Goal: Transaction & Acquisition: Subscribe to service/newsletter

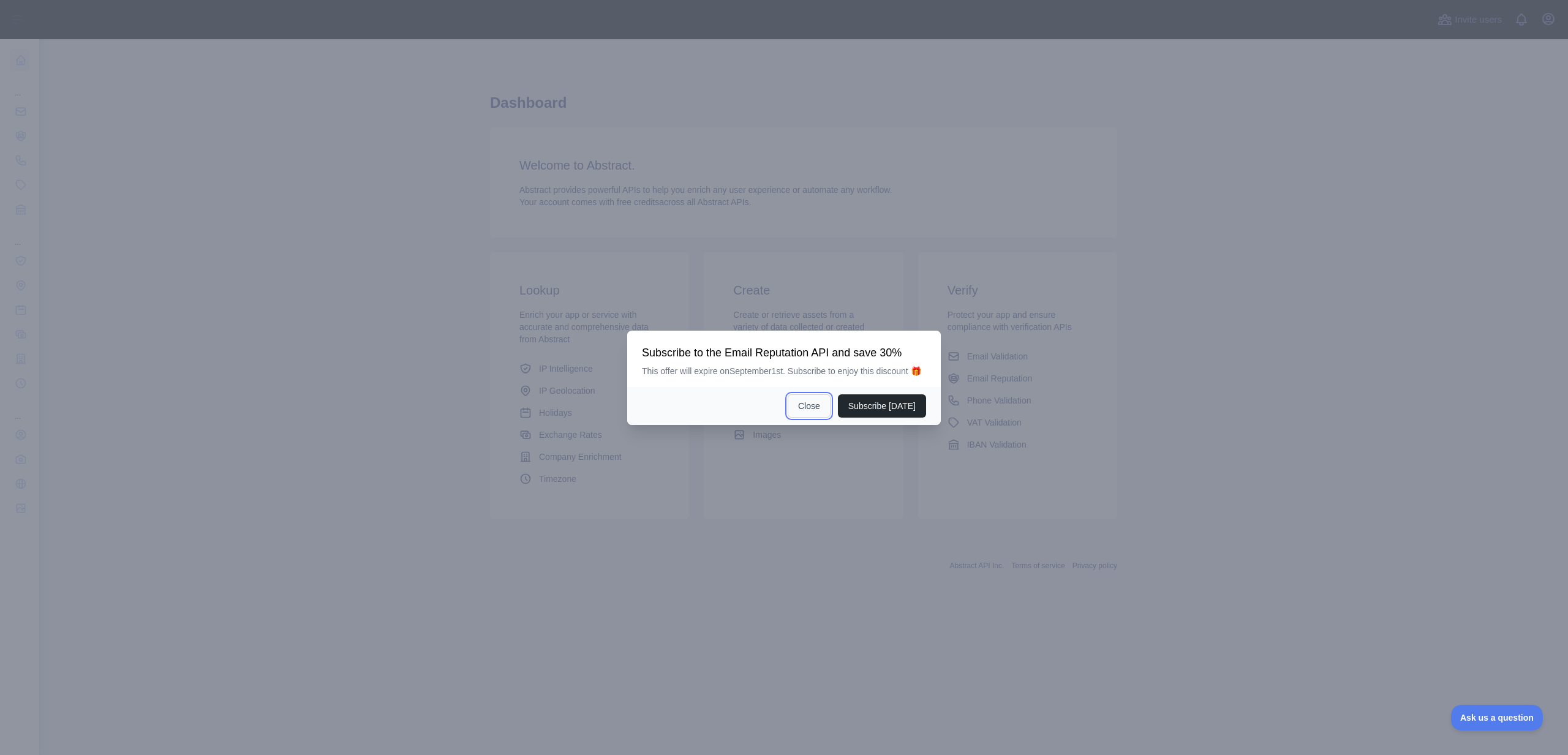
click at [819, 414] on button "Close" at bounding box center [809, 406] width 43 height 23
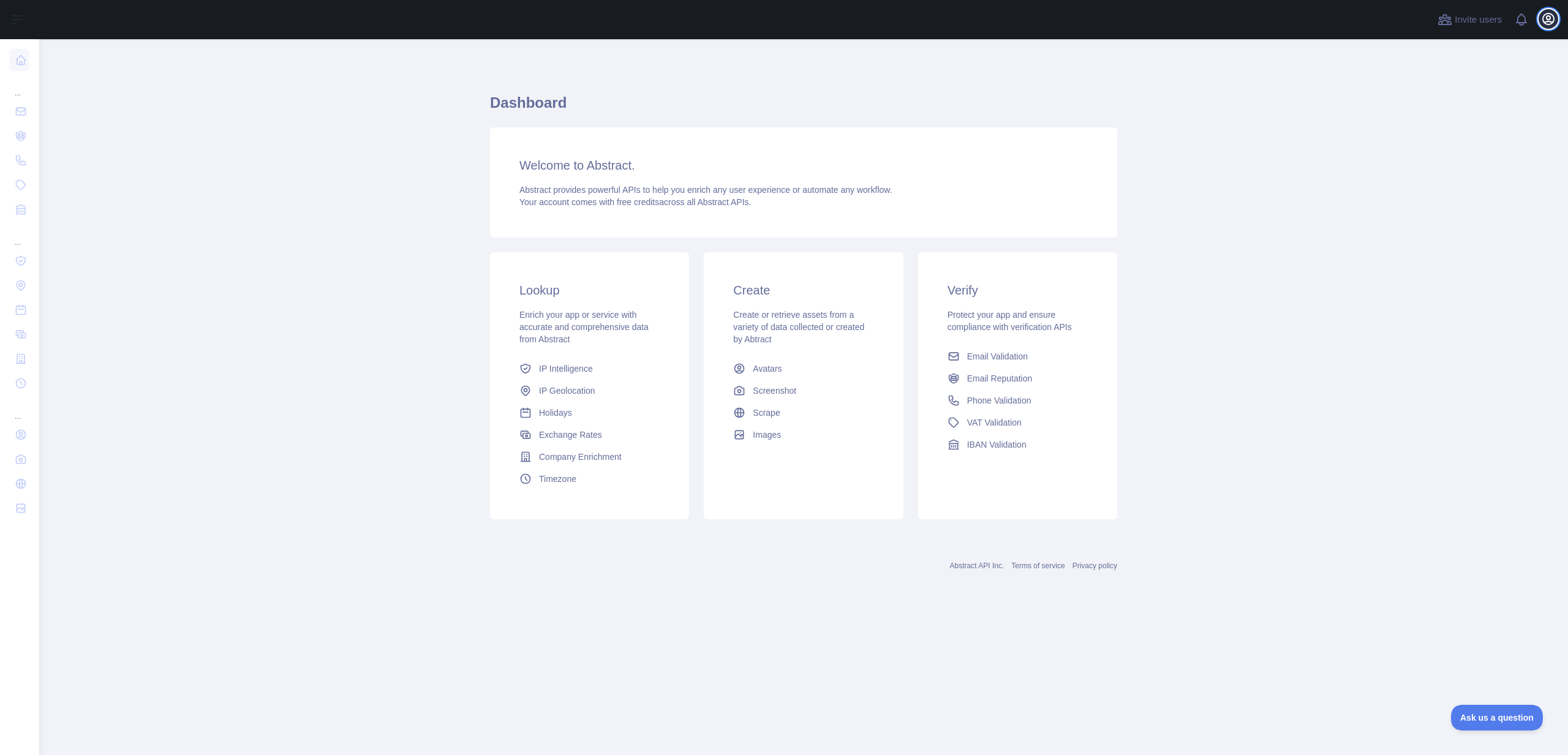
click at [1552, 14] on icon "button" at bounding box center [1548, 19] width 11 height 11
click at [1470, 154] on button "Sign out" at bounding box center [1489, 160] width 137 height 22
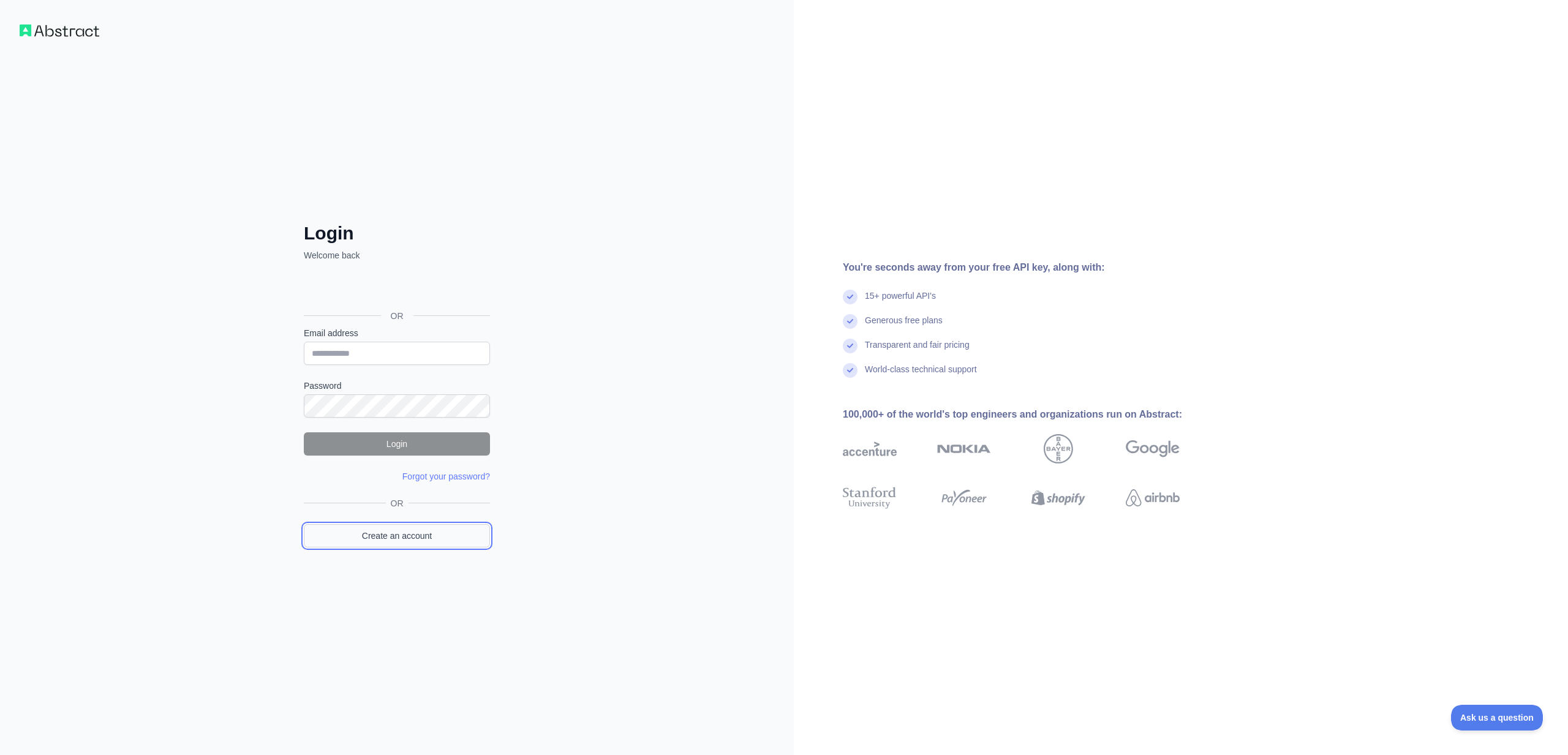
click at [418, 530] on link "Create an account" at bounding box center [397, 535] width 186 height 23
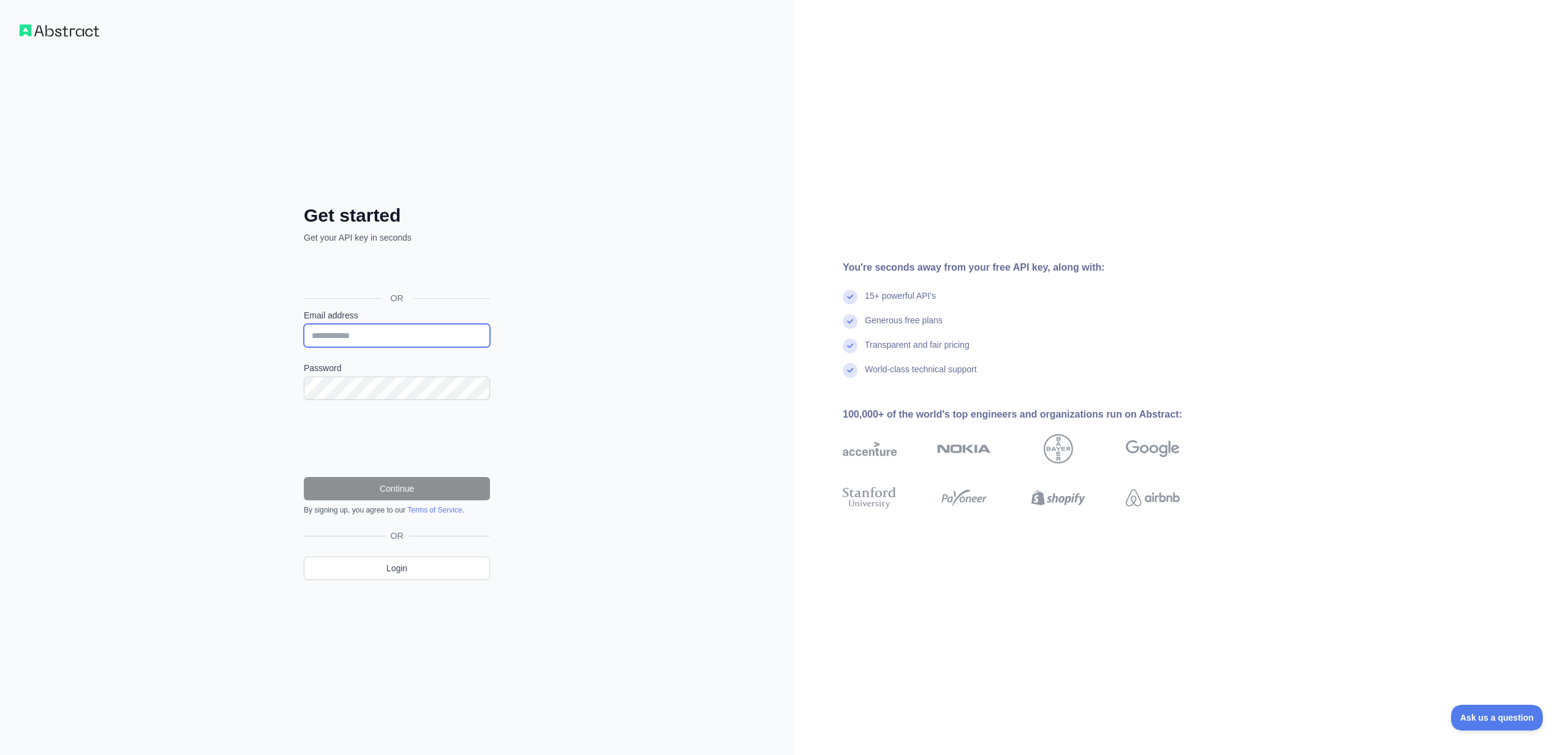
click at [366, 341] on input "Email address" at bounding box center [397, 335] width 186 height 23
click at [370, 339] on input "**********" at bounding box center [397, 335] width 186 height 23
click at [374, 339] on input "**********" at bounding box center [397, 335] width 186 height 23
type input "**********"
click at [632, 366] on div "**********" at bounding box center [397, 377] width 793 height 755
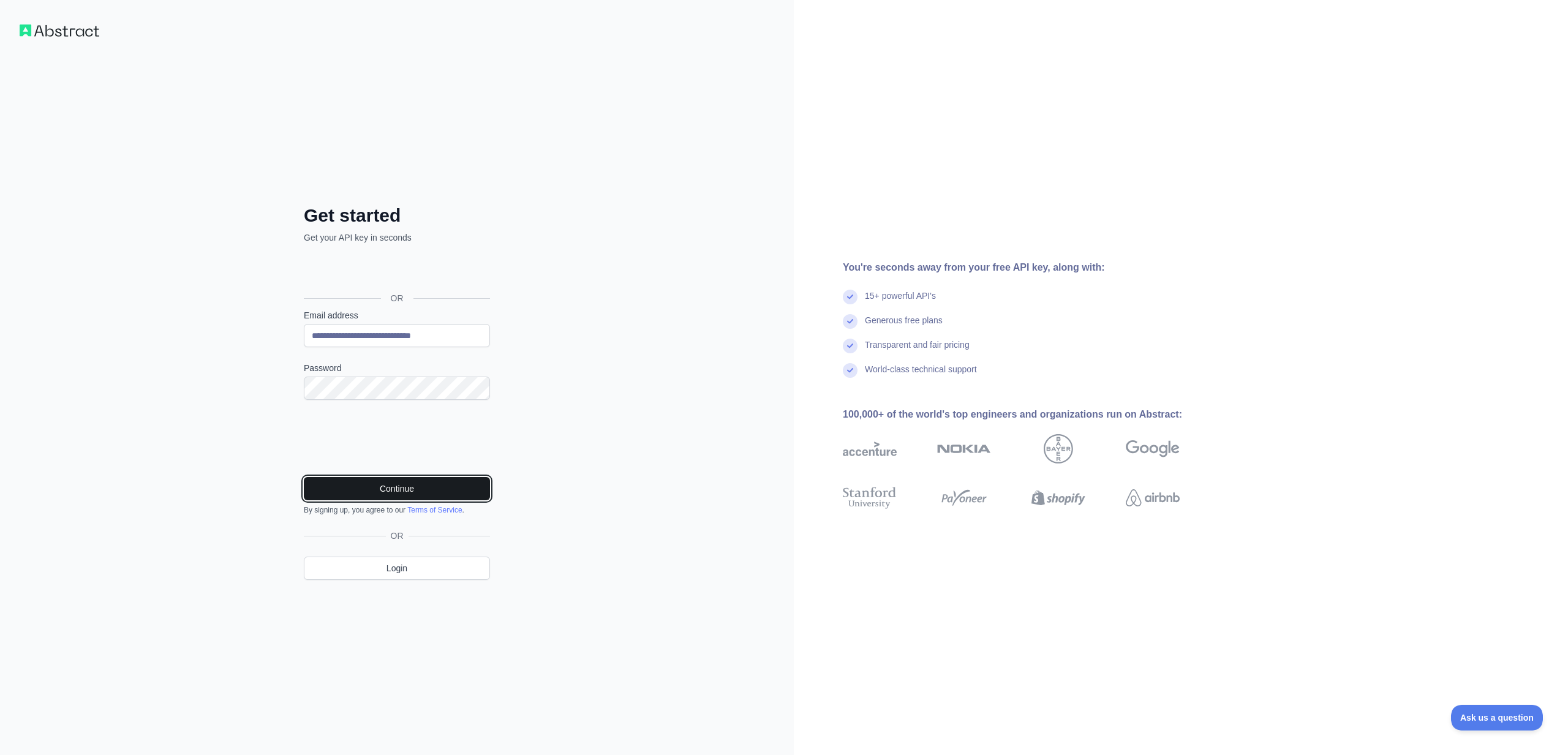
click at [431, 487] on button "Continue" at bounding box center [397, 489] width 186 height 23
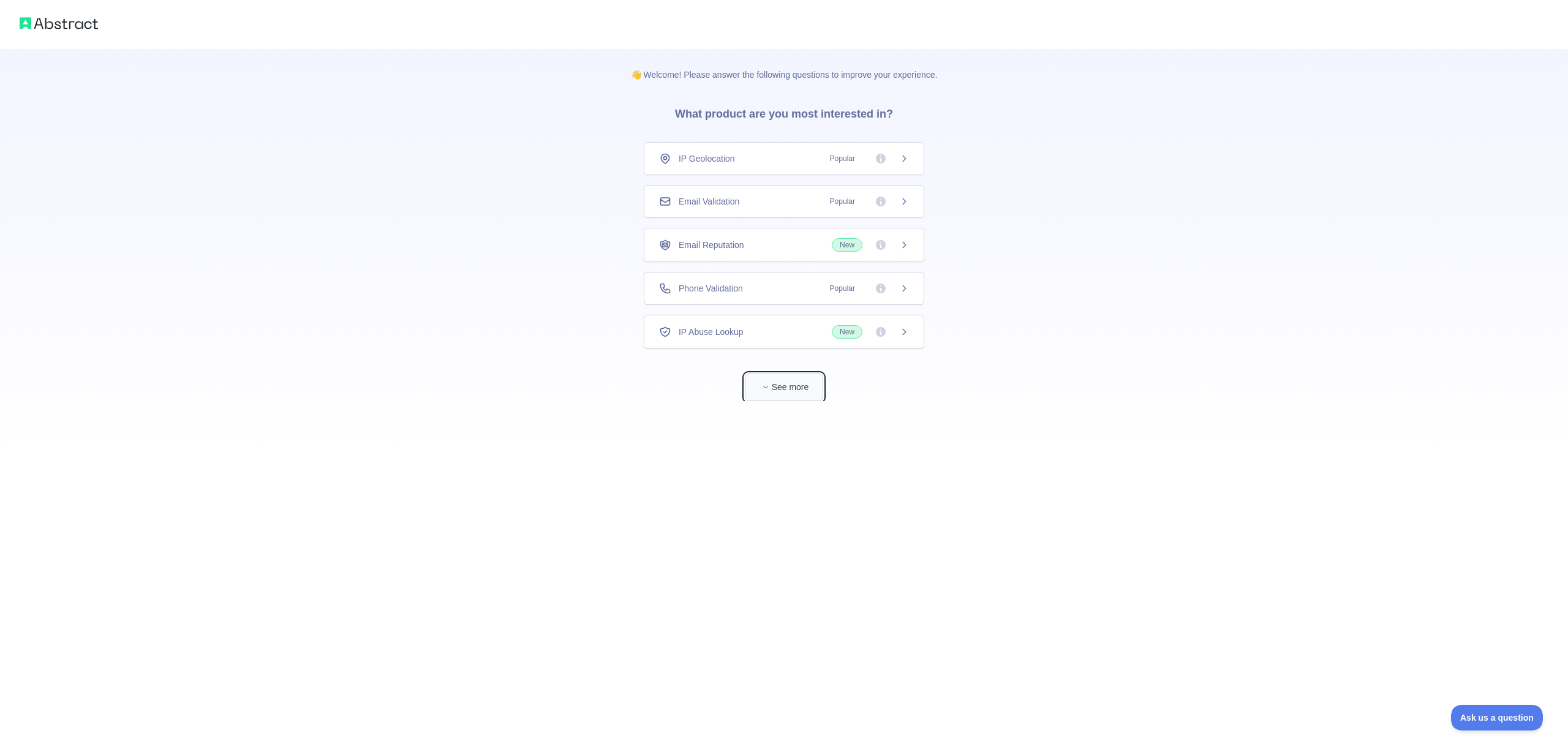
click at [784, 388] on button "See more" at bounding box center [784, 387] width 78 height 28
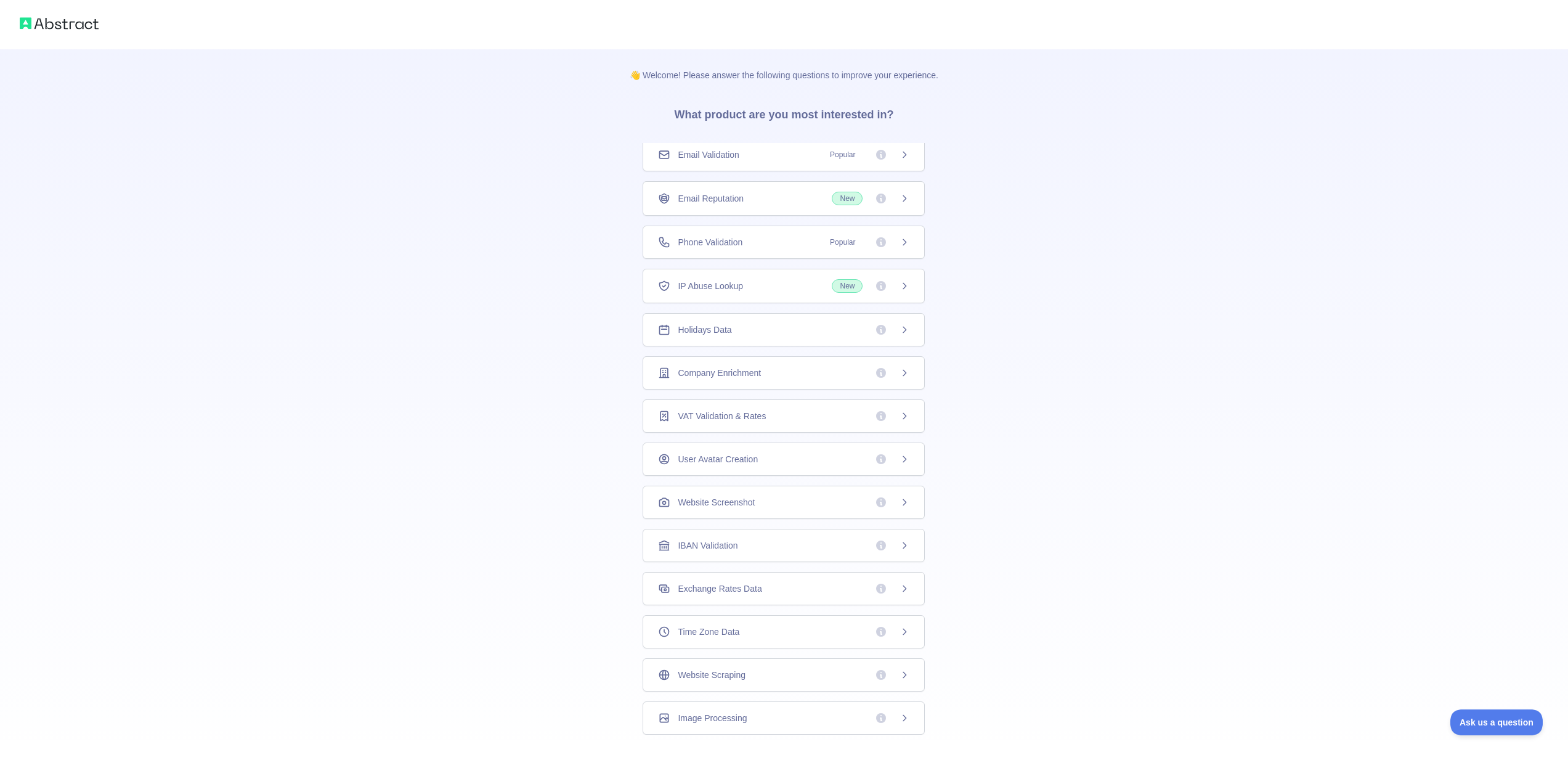
click at [730, 198] on span "Email Reputation" at bounding box center [711, 198] width 66 height 12
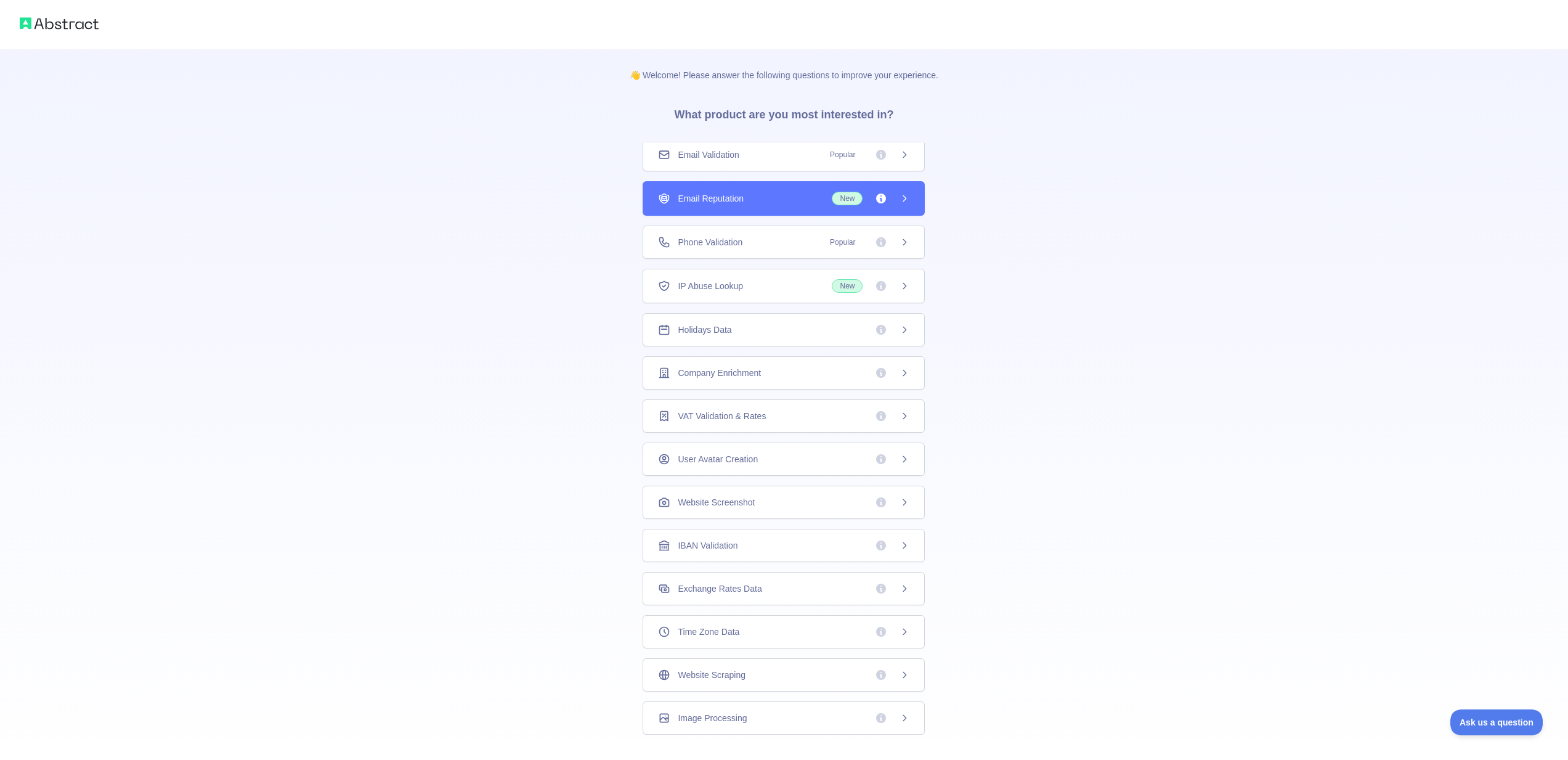
click at [798, 196] on div "Email Reputation New" at bounding box center [784, 198] width 252 height 13
click at [84, 13] on div at bounding box center [784, 25] width 1568 height 49
click at [85, 23] on img at bounding box center [59, 23] width 79 height 17
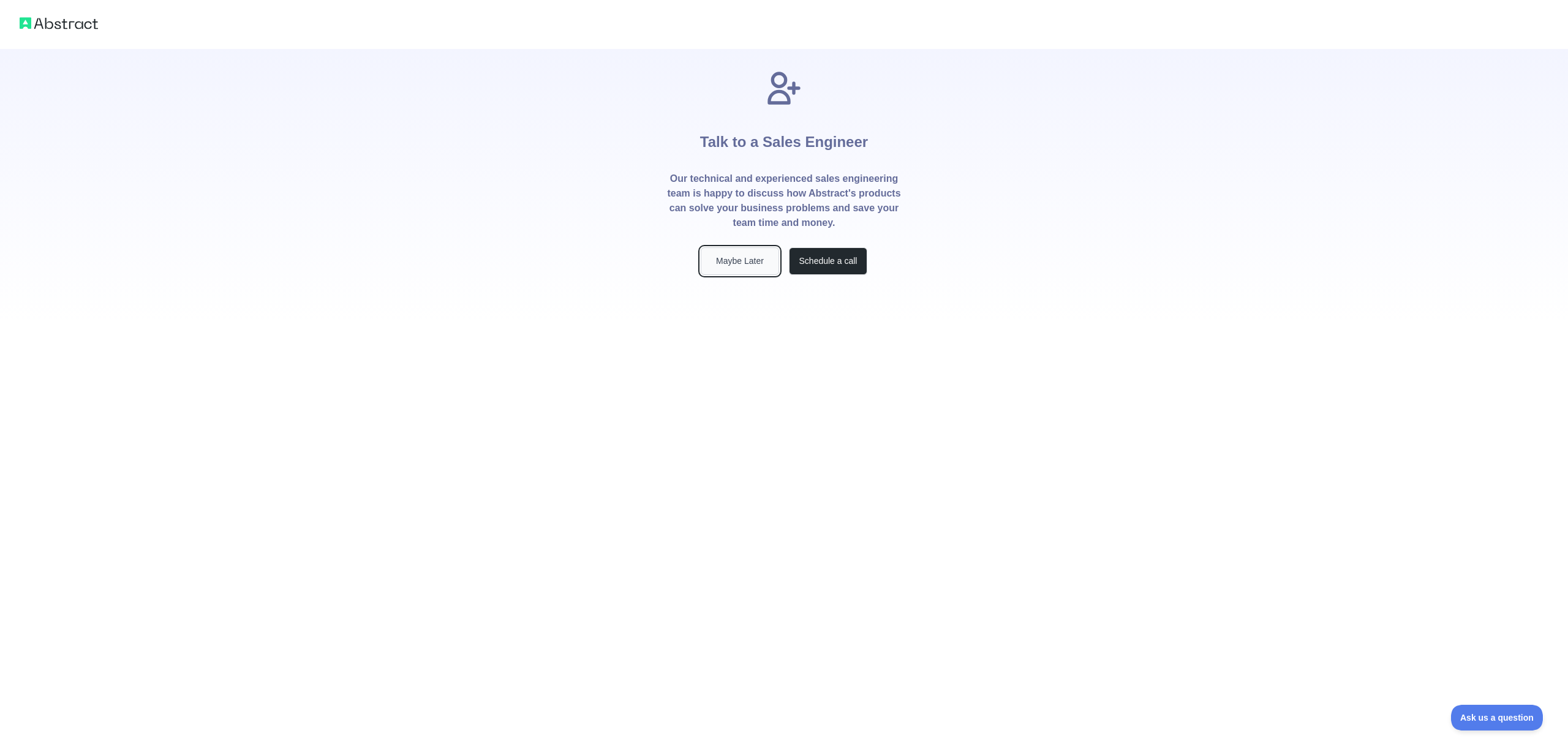
click at [737, 249] on button "Maybe Later" at bounding box center [740, 261] width 78 height 28
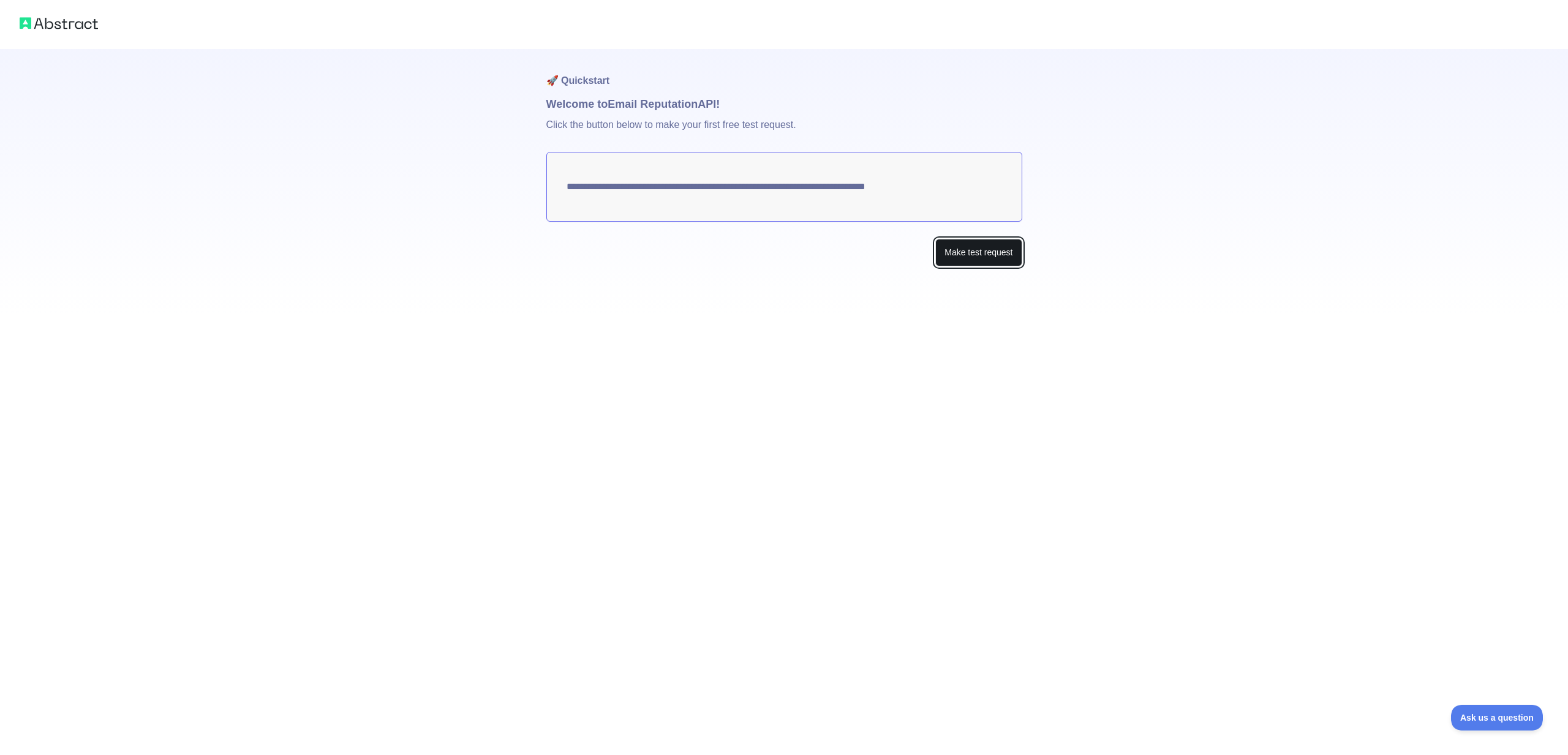
click at [965, 260] on button "Make test request" at bounding box center [978, 253] width 86 height 28
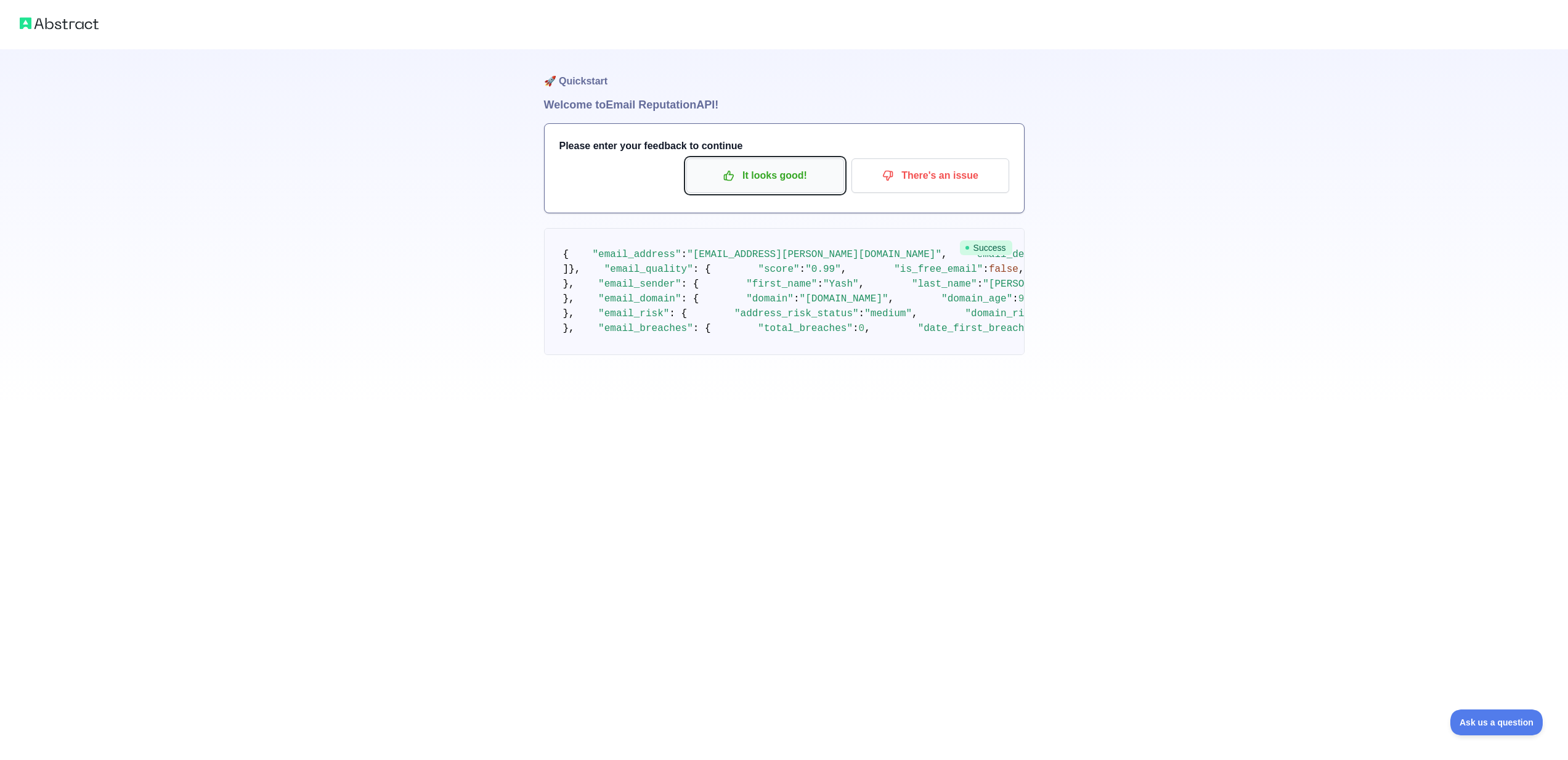
click at [721, 186] on button "It looks good!" at bounding box center [765, 176] width 158 height 34
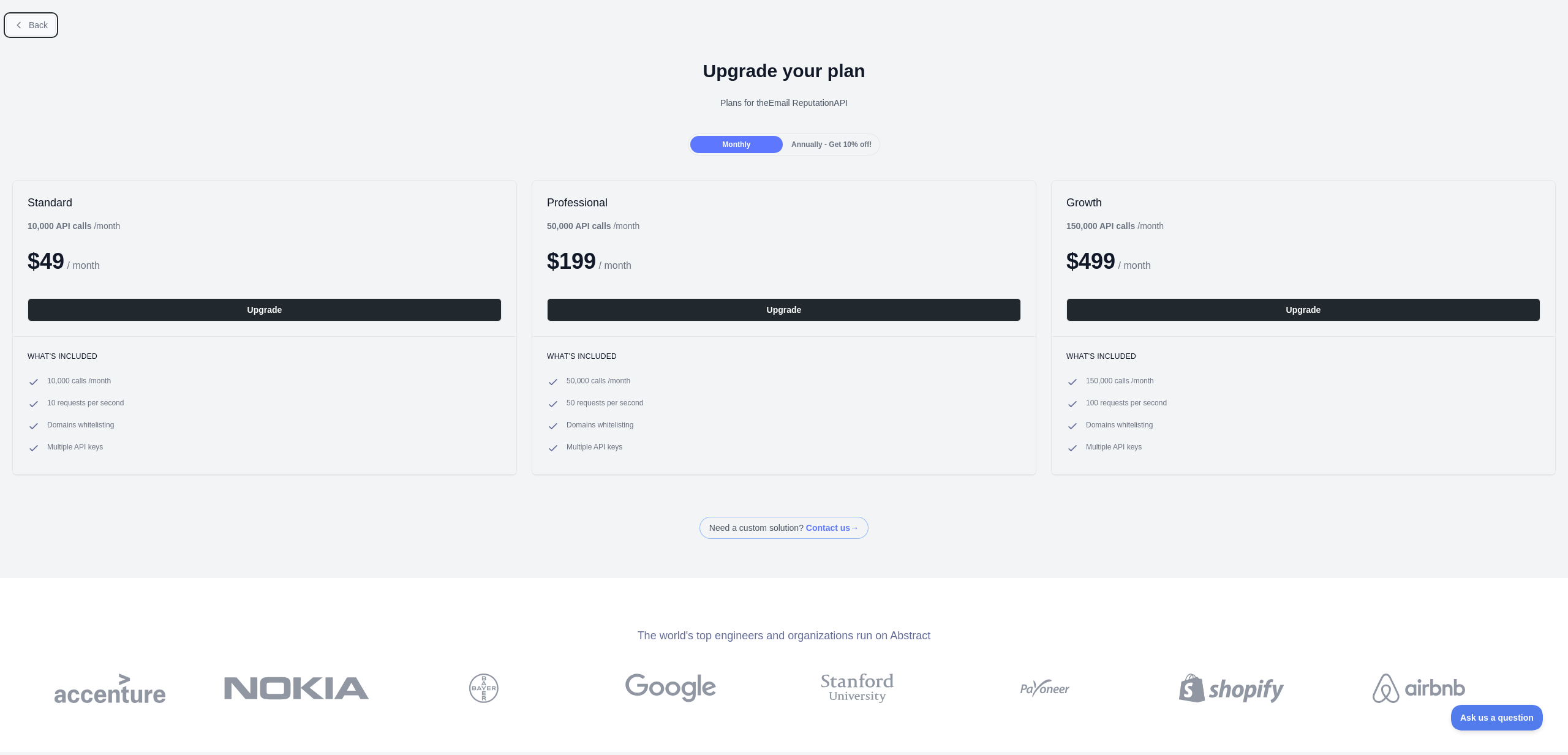
click at [25, 30] on button "Back" at bounding box center [31, 25] width 50 height 21
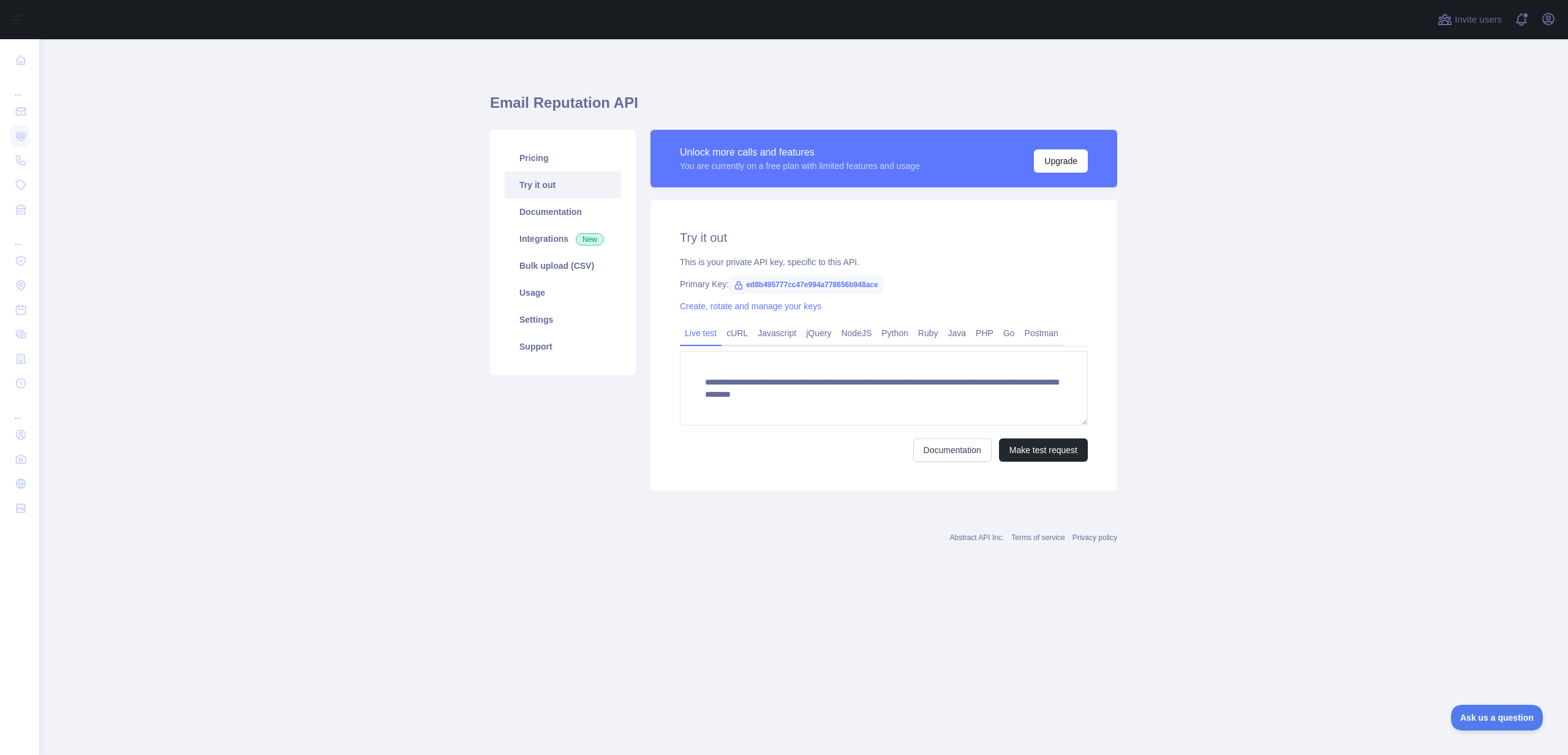
click at [832, 280] on span "ed8b495777cc47e994a778656b948ace" at bounding box center [805, 285] width 154 height 18
copy span "ed8b495777cc47e994a778656b948ace"
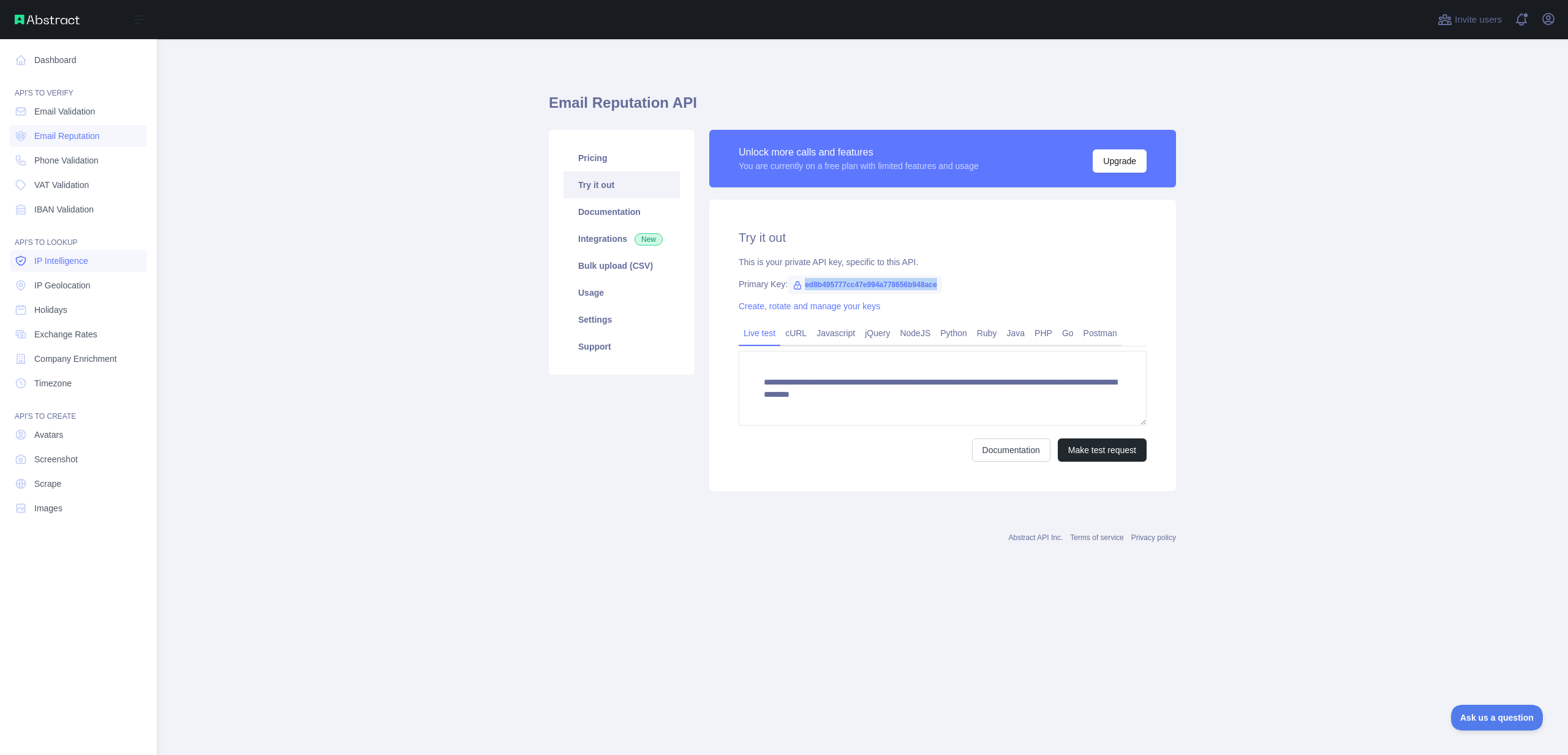
click at [64, 265] on span "IP Intelligence" at bounding box center [61, 261] width 54 height 12
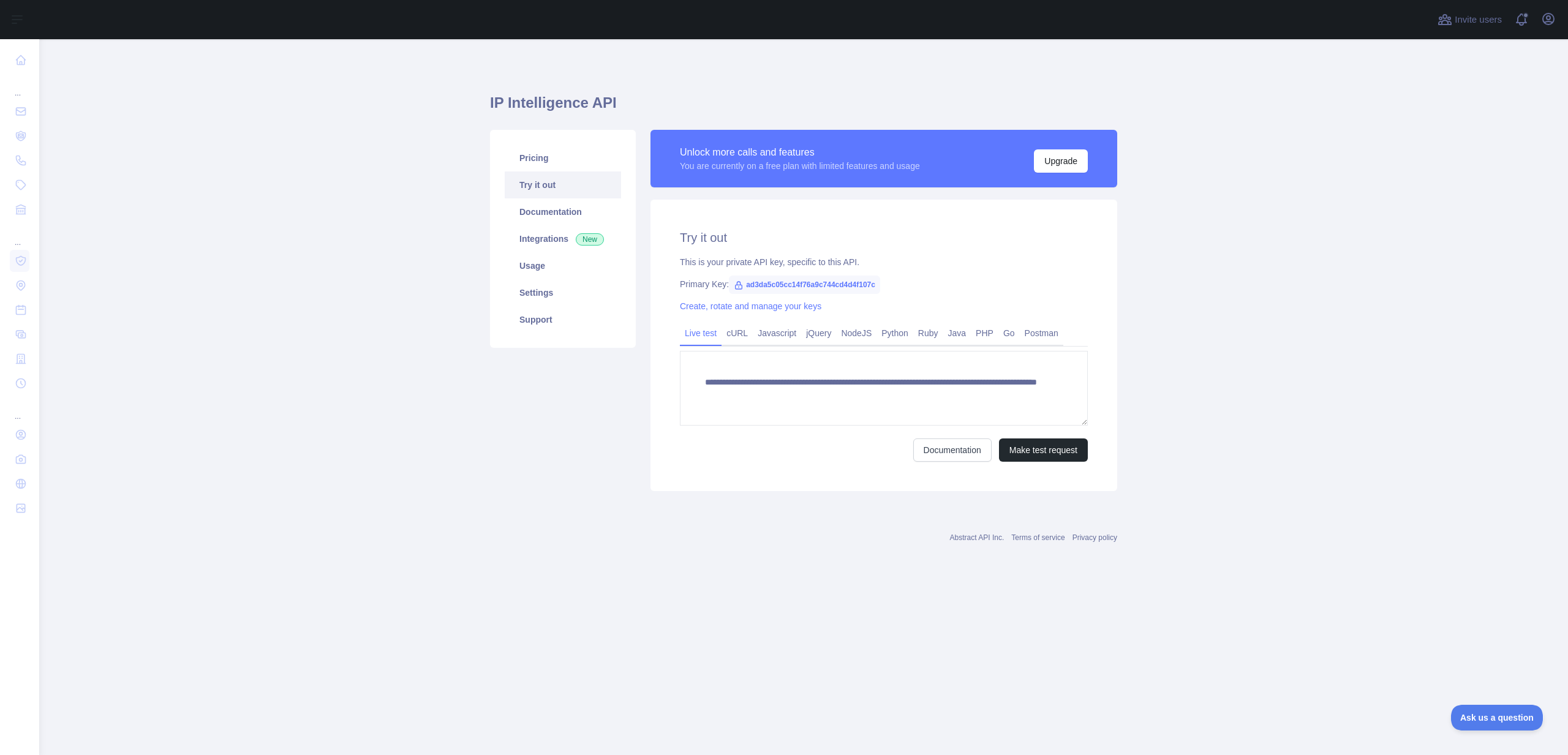
click at [853, 281] on span "ad3da5c05cc14f76a9c744cd4d4f107c" at bounding box center [804, 285] width 151 height 18
copy span "ad3da5c05cc14f76a9c744cd4d4f107c"
click at [565, 150] on link "Pricing" at bounding box center [562, 158] width 116 height 27
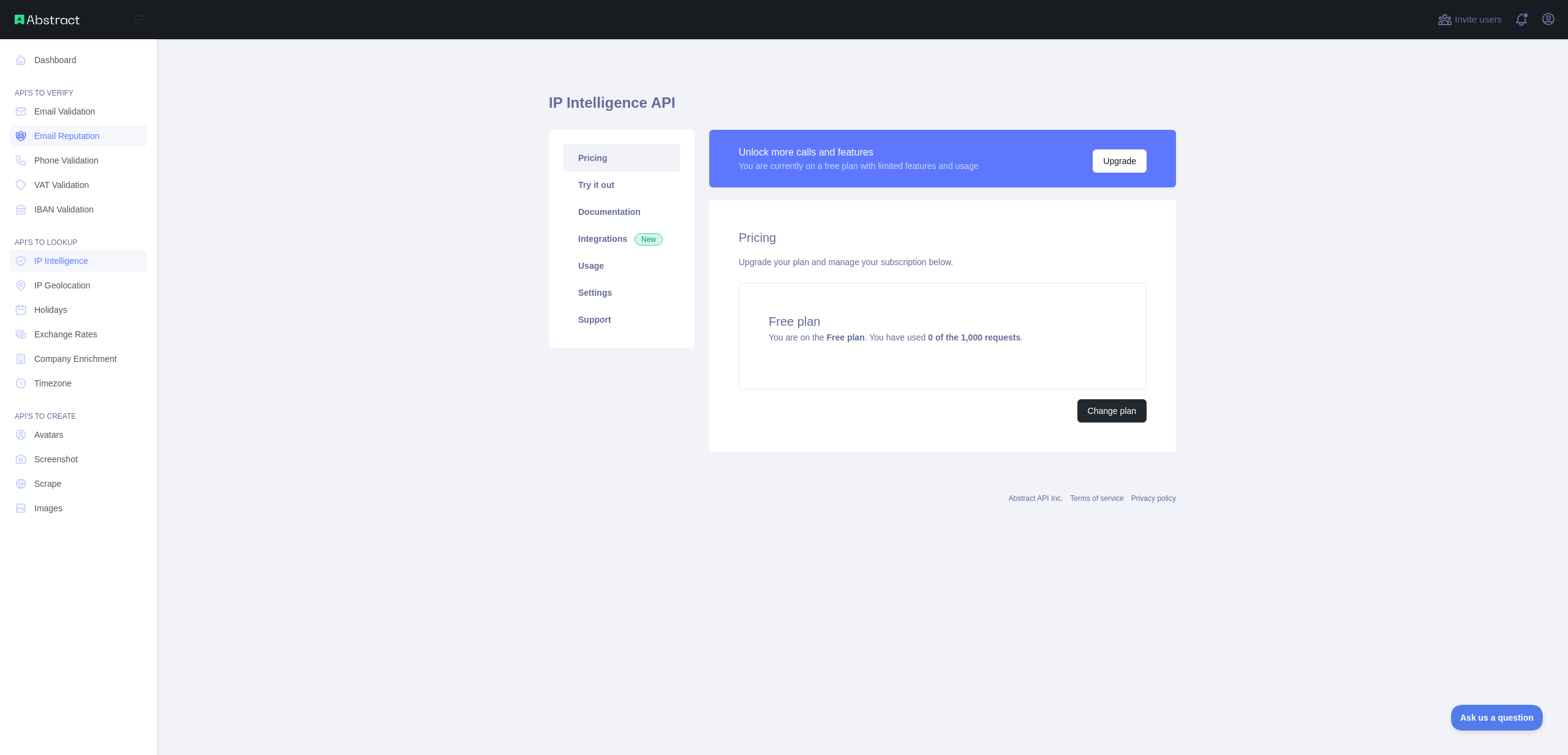
click at [57, 132] on span "Email Reputation" at bounding box center [67, 135] width 65 height 12
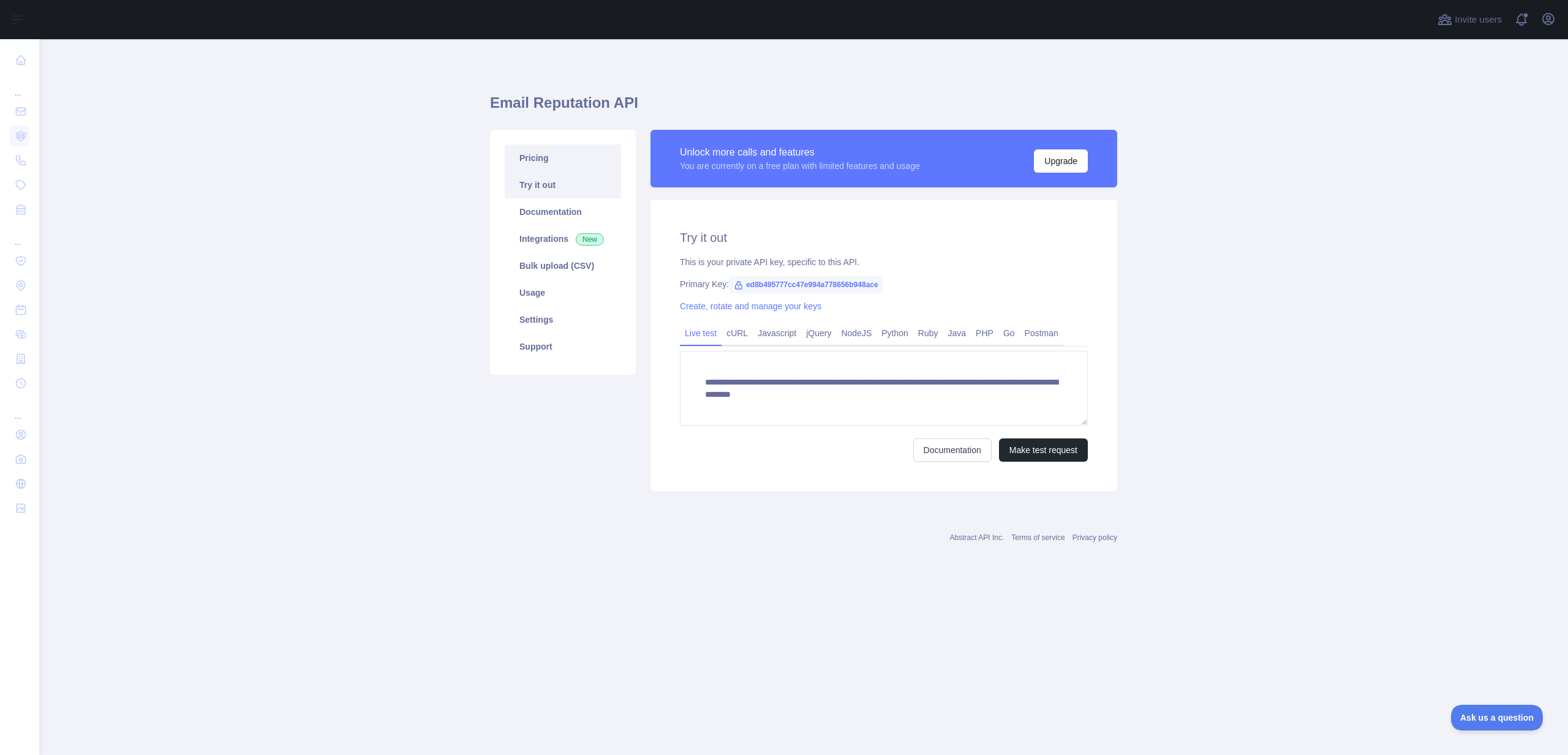
click at [563, 163] on link "Pricing" at bounding box center [562, 158] width 116 height 27
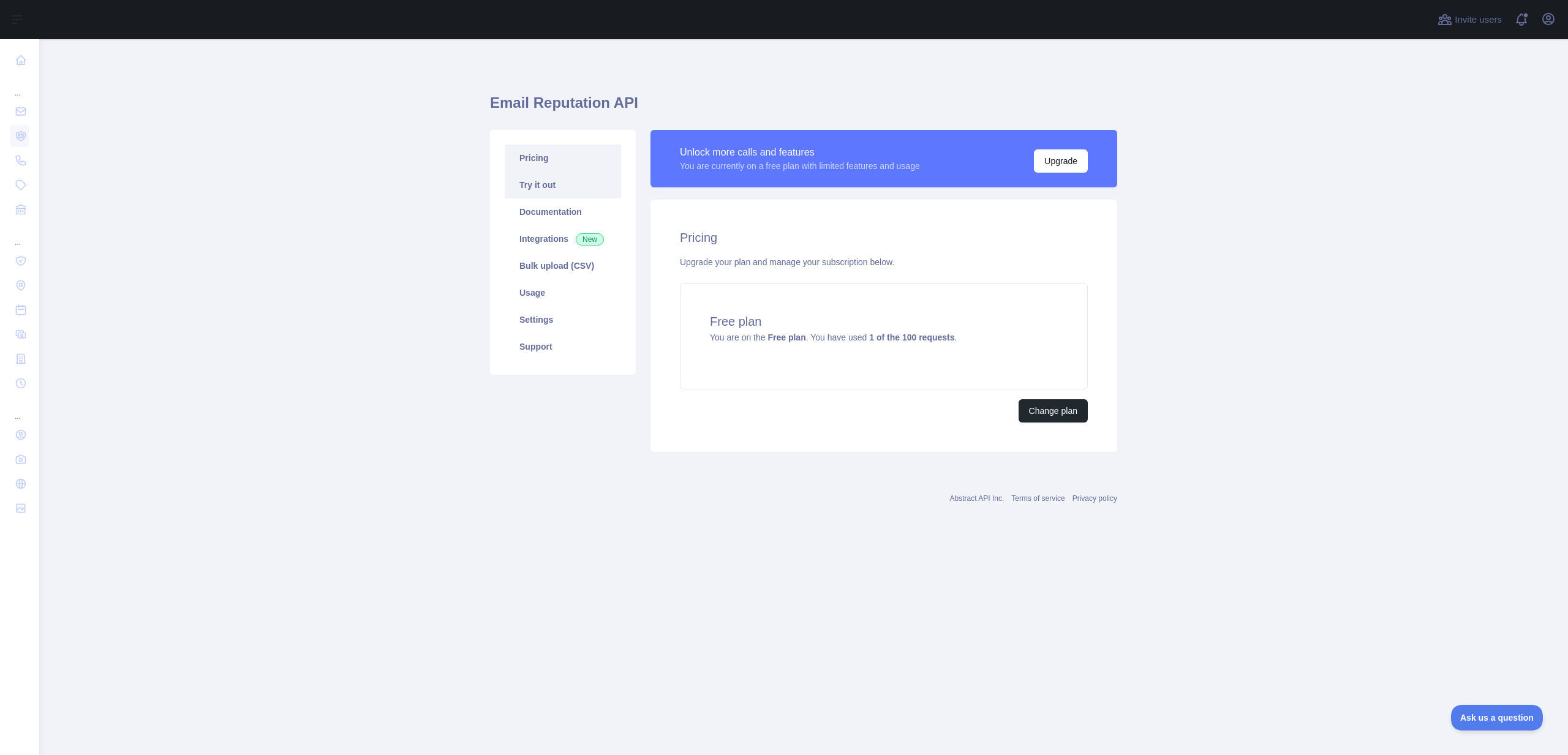
click at [554, 188] on link "Try it out" at bounding box center [562, 184] width 116 height 27
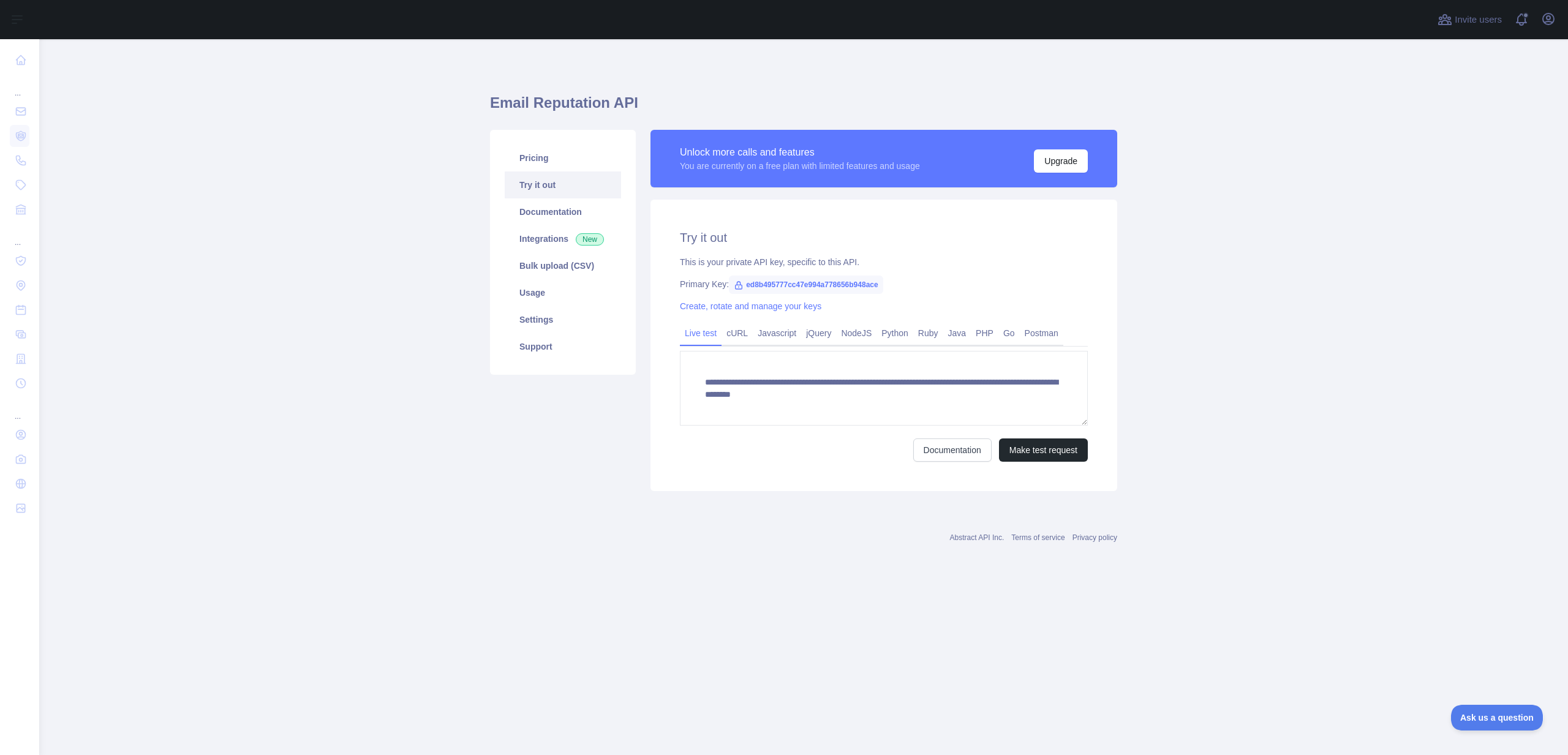
click at [805, 278] on span "ed8b495777cc47e994a778656b948ace" at bounding box center [805, 285] width 154 height 18
click at [804, 281] on span "ed8b495777cc47e994a778656b948ace" at bounding box center [805, 285] width 154 height 18
copy span "ed8b495777cc47e994a778656b948ace"
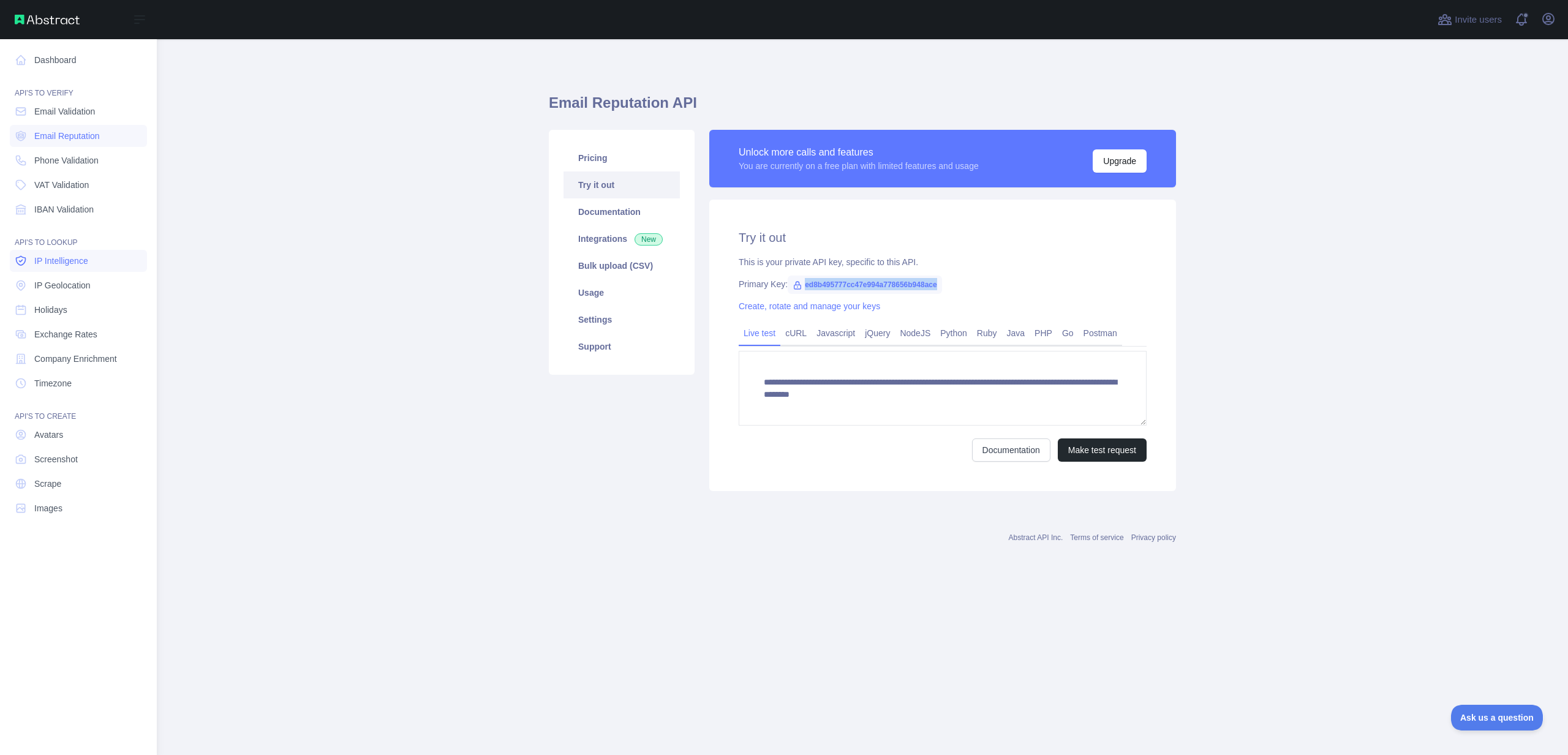
click at [54, 253] on link "IP Intelligence" at bounding box center [79, 261] width 137 height 22
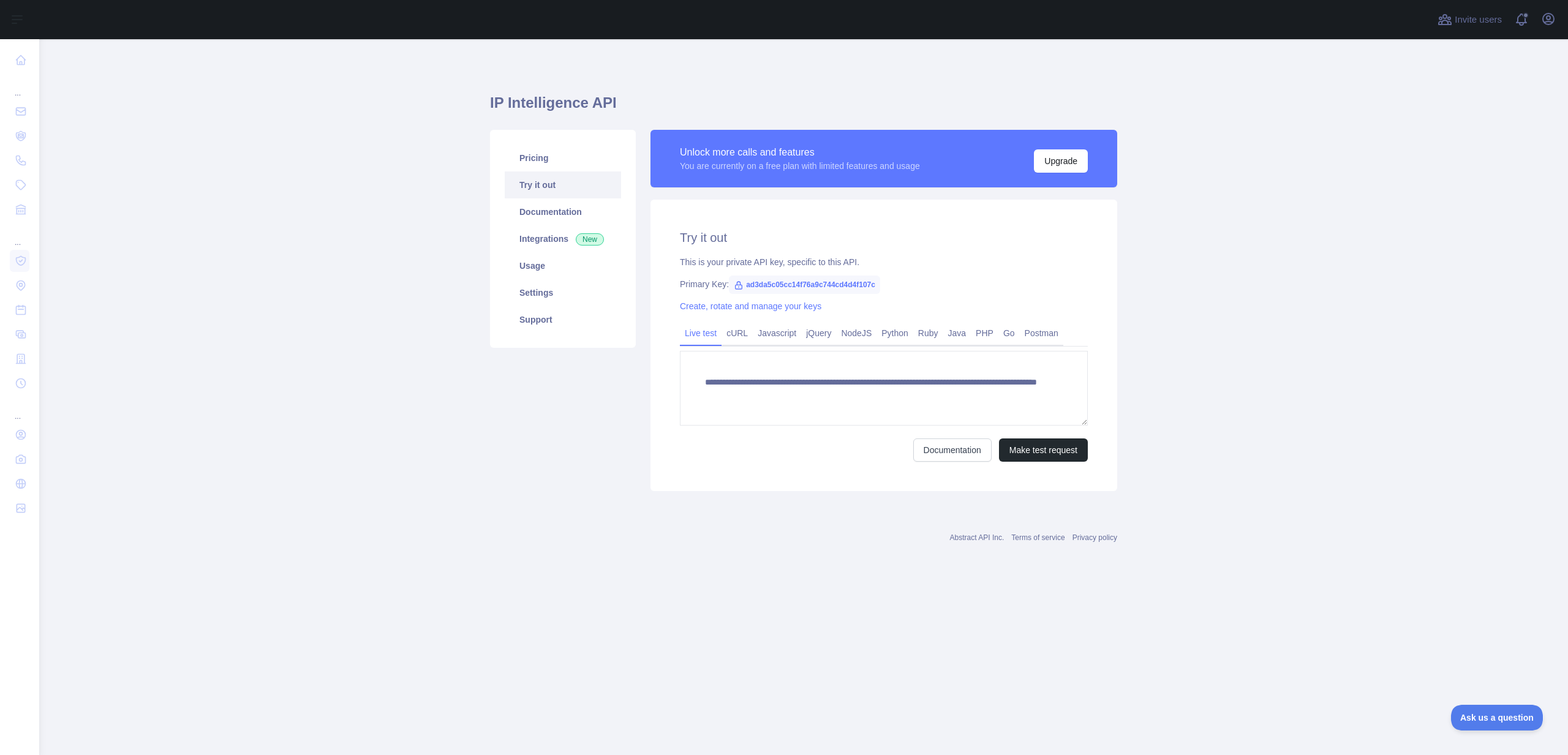
click at [817, 292] on span "ad3da5c05cc14f76a9c744cd4d4f107c" at bounding box center [804, 285] width 151 height 18
click at [817, 290] on span "ad3da5c05cc14f76a9c744cd4d4f107c" at bounding box center [804, 285] width 151 height 18
click at [817, 287] on span "ad3da5c05cc14f76a9c744cd4d4f107c" at bounding box center [804, 285] width 151 height 18
copy span "ad3da5c05cc14f76a9c744cd4d4f107c"
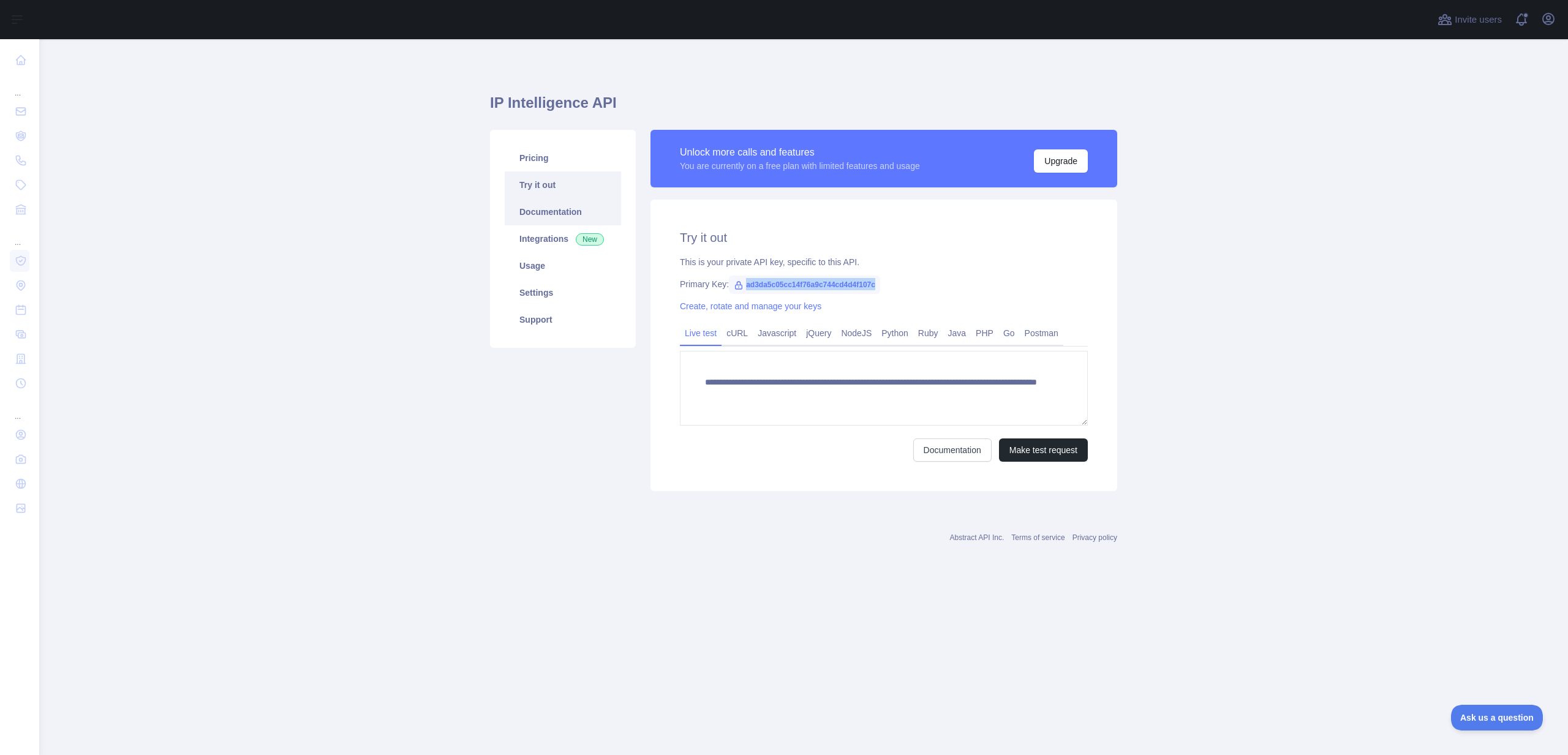
click at [544, 220] on link "Documentation" at bounding box center [562, 212] width 116 height 27
click at [848, 316] on div "**********" at bounding box center [883, 345] width 467 height 292
click at [544, 152] on link "Pricing" at bounding box center [562, 158] width 116 height 27
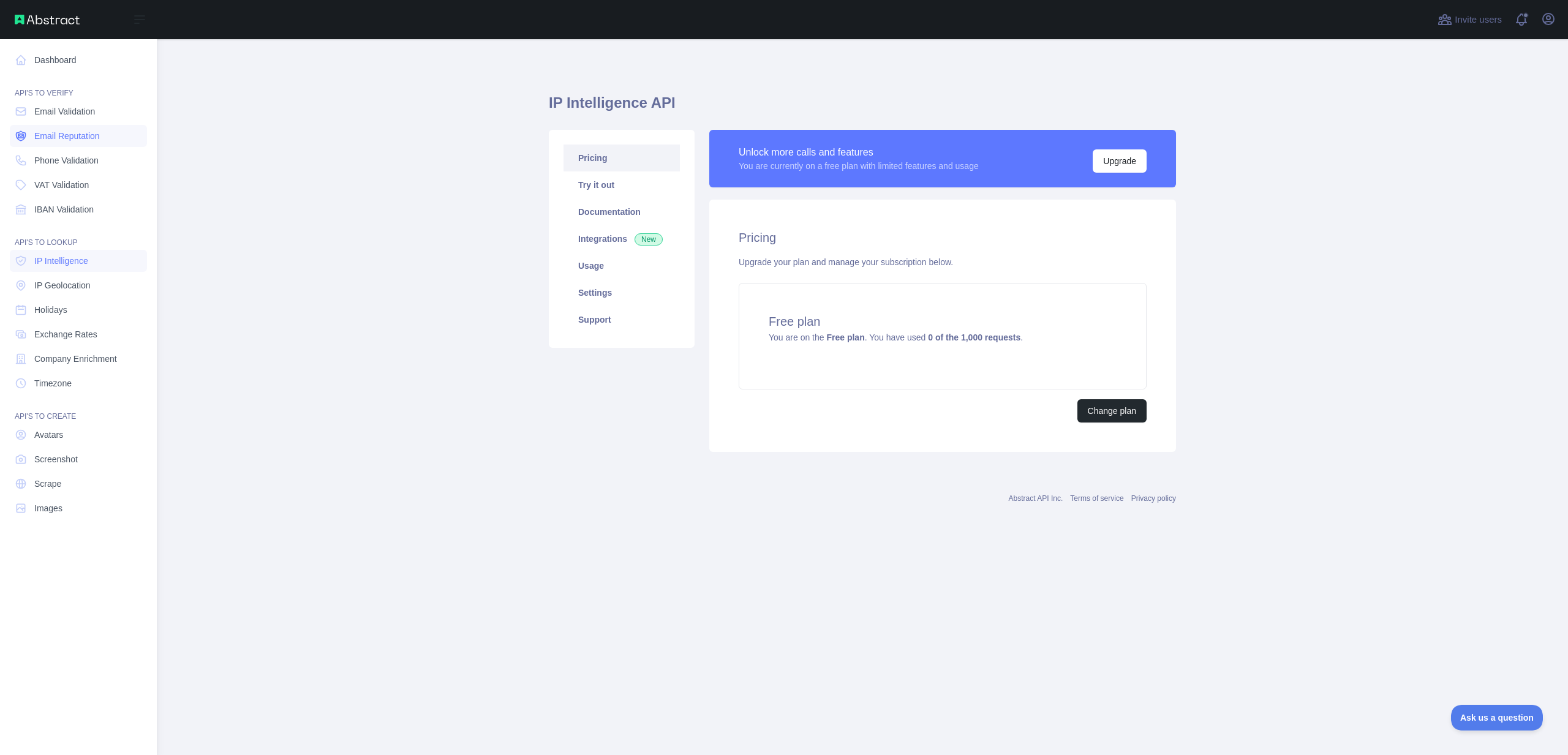
click at [53, 130] on span "Email Reputation" at bounding box center [67, 135] width 65 height 12
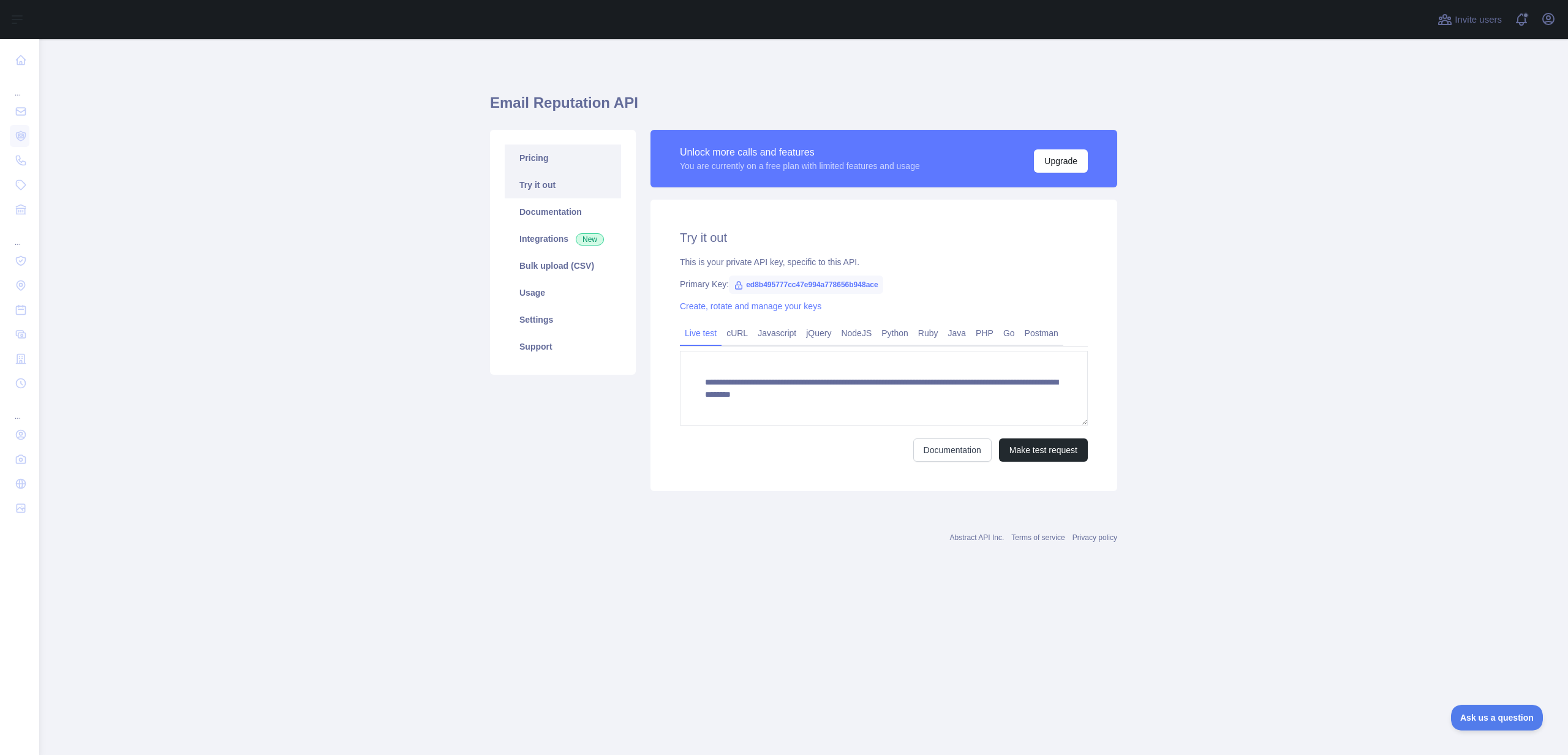
click at [530, 155] on link "Pricing" at bounding box center [562, 158] width 116 height 27
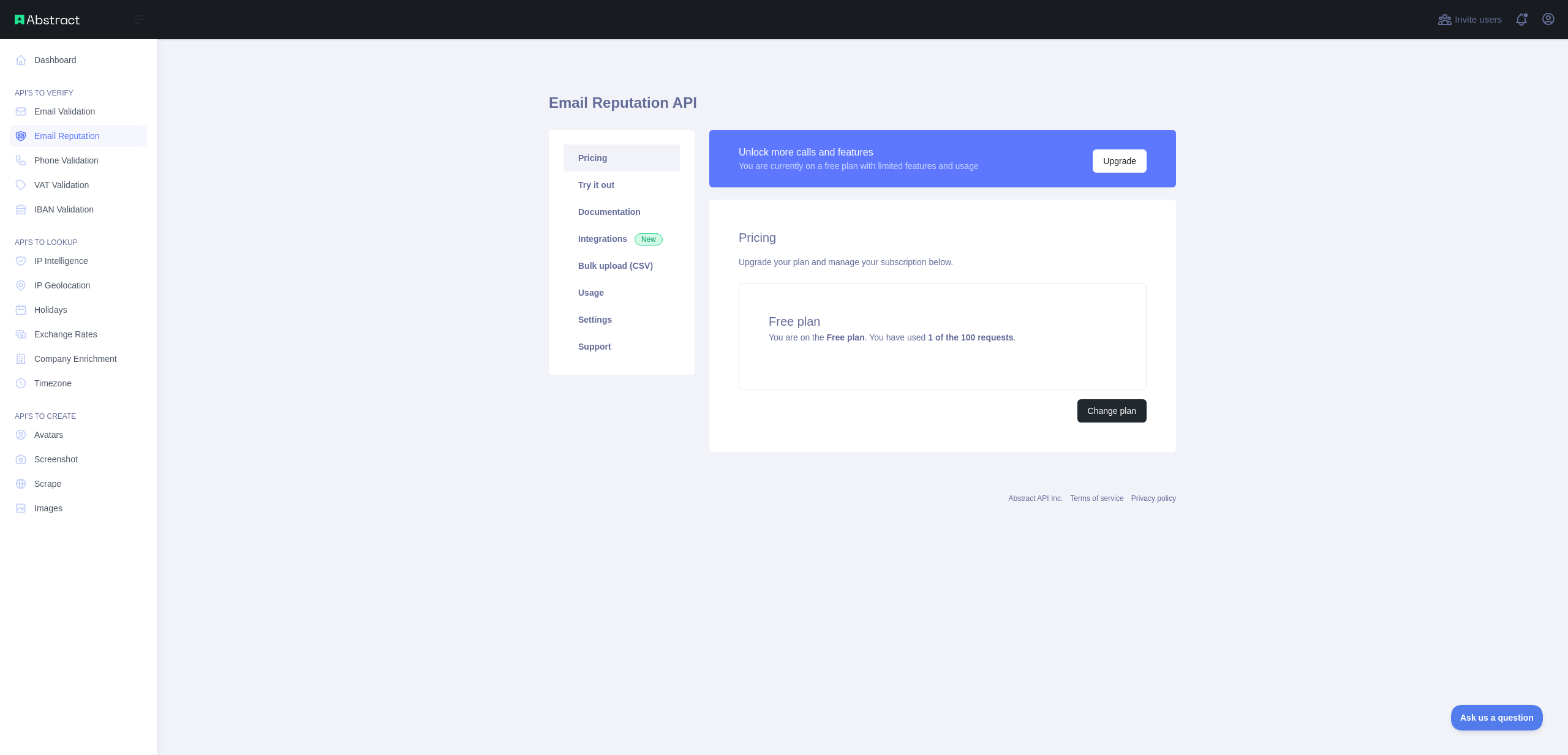
click at [41, 131] on span "Email Reputation" at bounding box center [67, 135] width 65 height 12
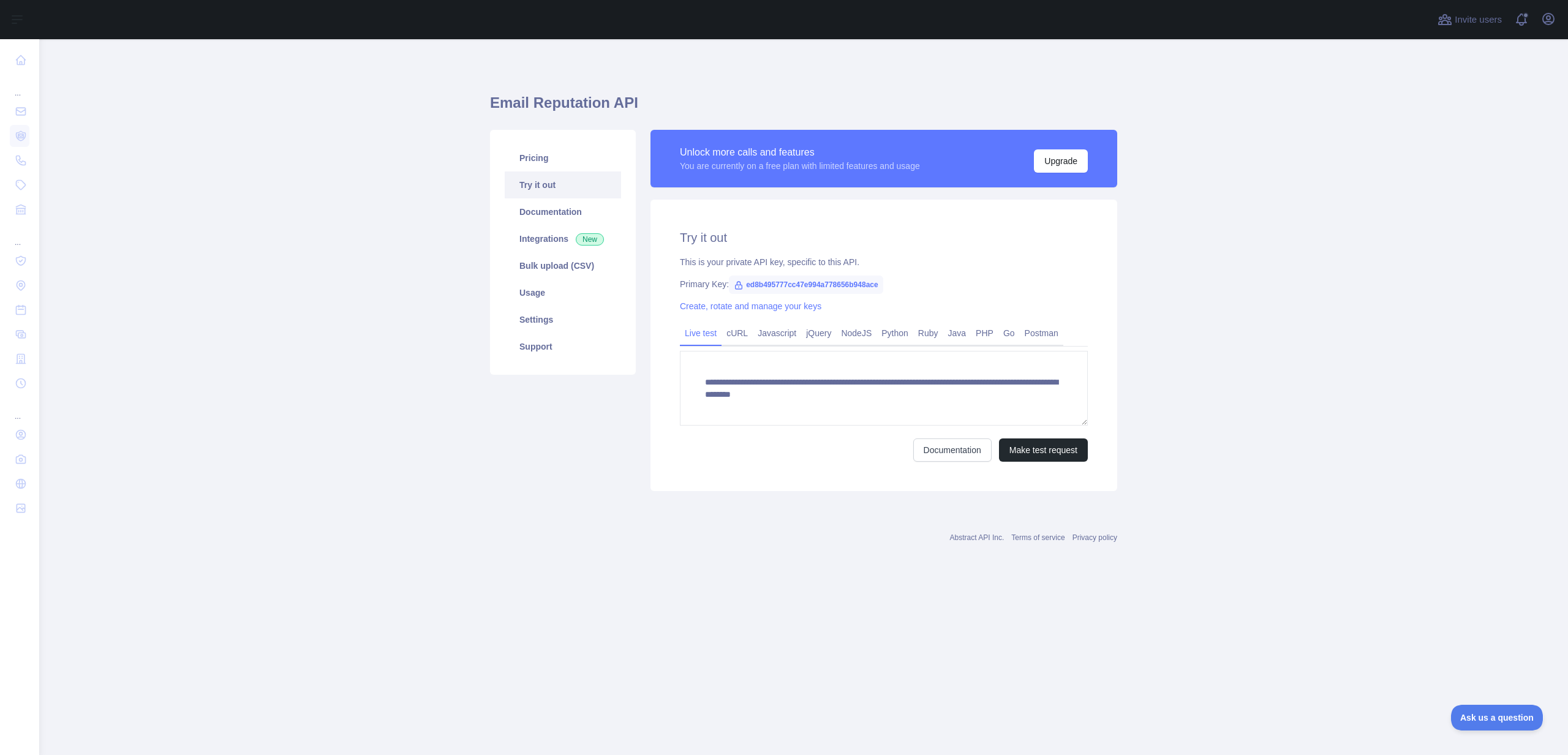
click at [776, 279] on span "ed8b495777cc47e994a778656b948ace" at bounding box center [805, 285] width 154 height 18
click at [775, 282] on span "ed8b495777cc47e994a778656b948ace" at bounding box center [805, 285] width 154 height 18
copy span "ed8b495777cc47e994a778656b948ace"
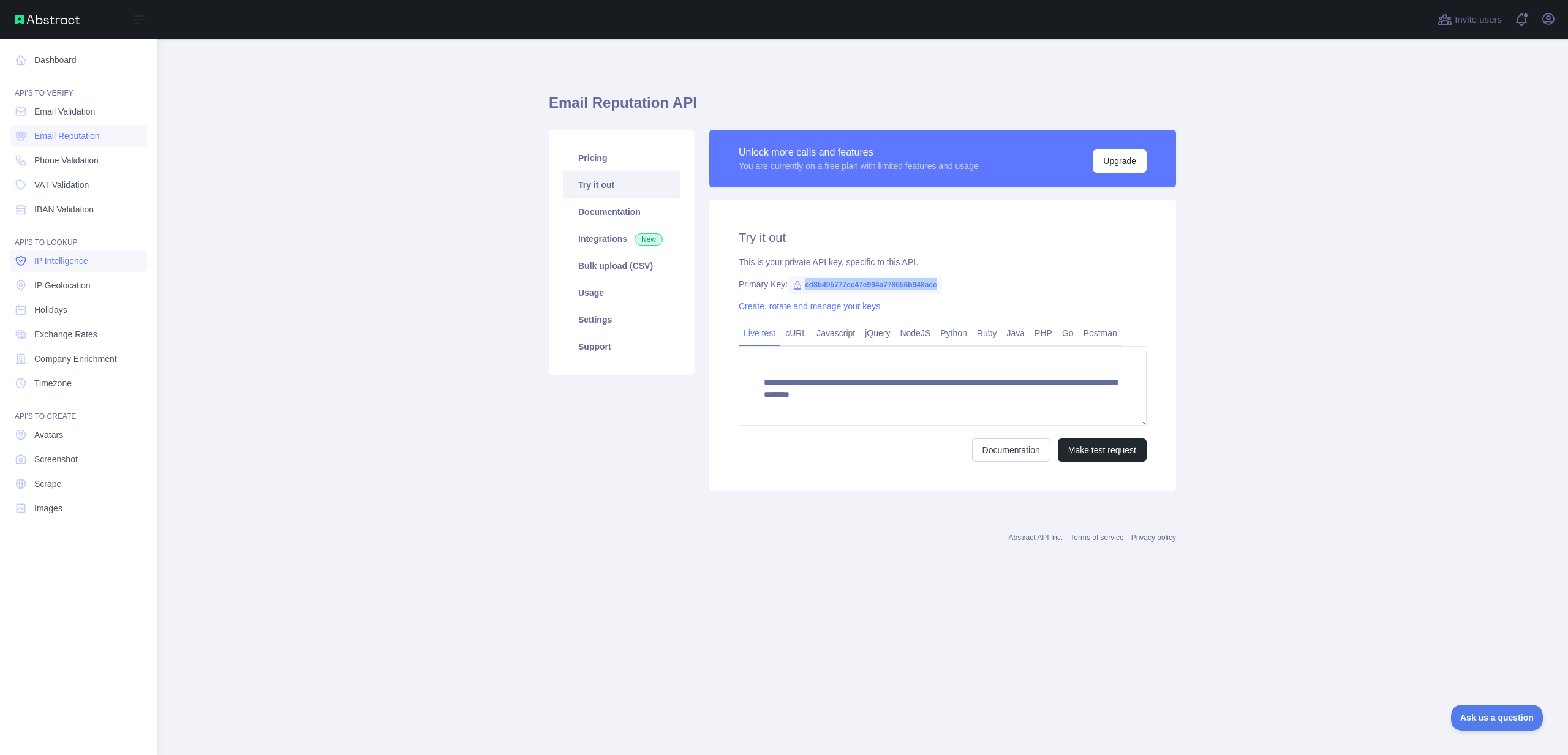
click at [40, 255] on span "IP Intelligence" at bounding box center [61, 261] width 54 height 12
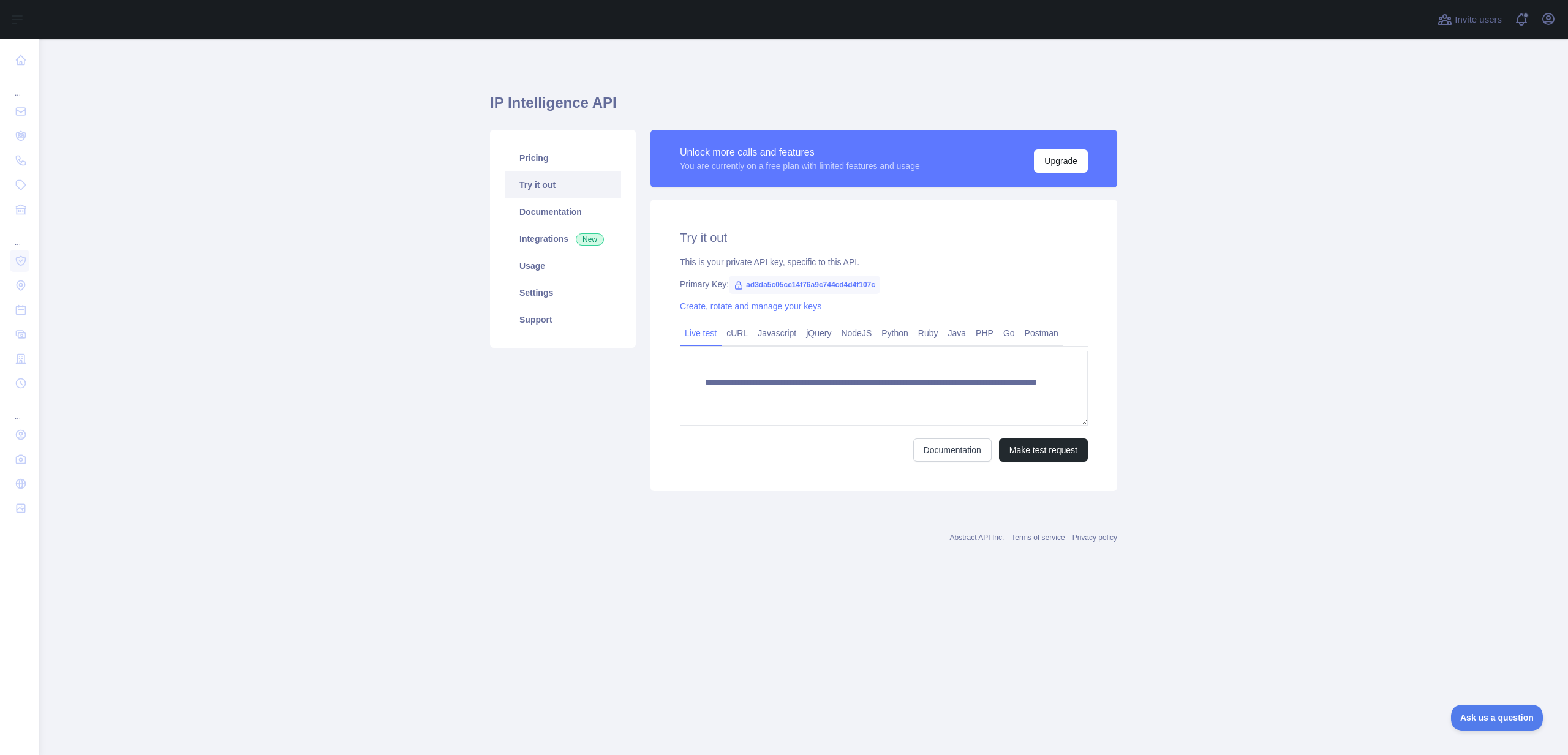
click at [805, 283] on span "ad3da5c05cc14f76a9c744cd4d4f107c" at bounding box center [804, 285] width 151 height 18
copy span "ad3da5c05cc14f76a9c744cd4d4f107c"
